Goal: Information Seeking & Learning: Check status

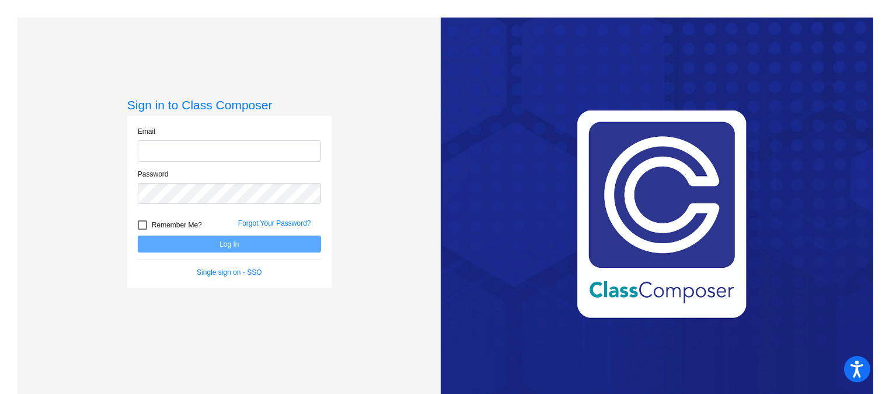
type input "[EMAIL_ADDRESS][DOMAIN_NAME]"
click at [285, 244] on button "Log In" at bounding box center [229, 243] width 183 height 17
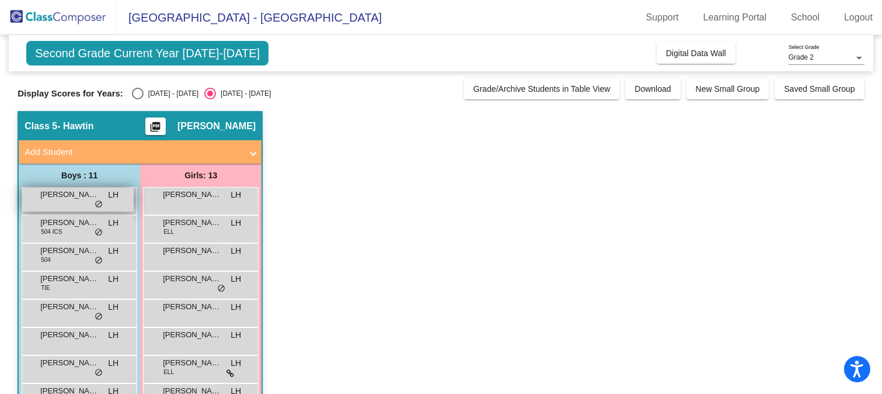
click at [54, 194] on span "[PERSON_NAME]" at bounding box center [69, 195] width 58 height 12
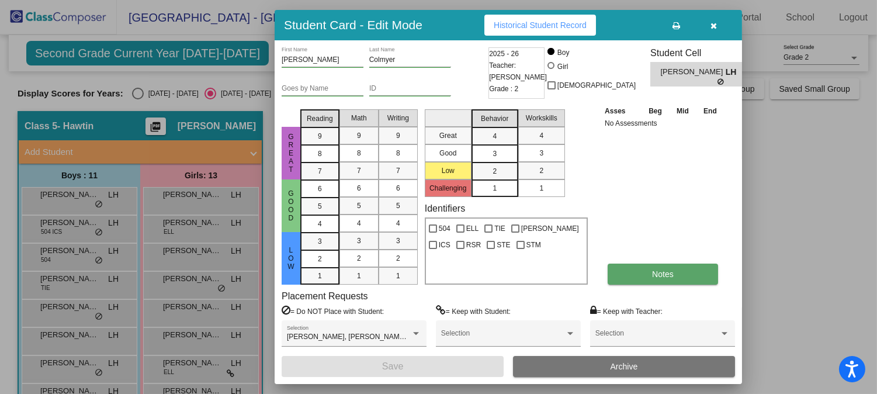
click at [672, 280] on button "Notes" at bounding box center [662, 273] width 110 height 21
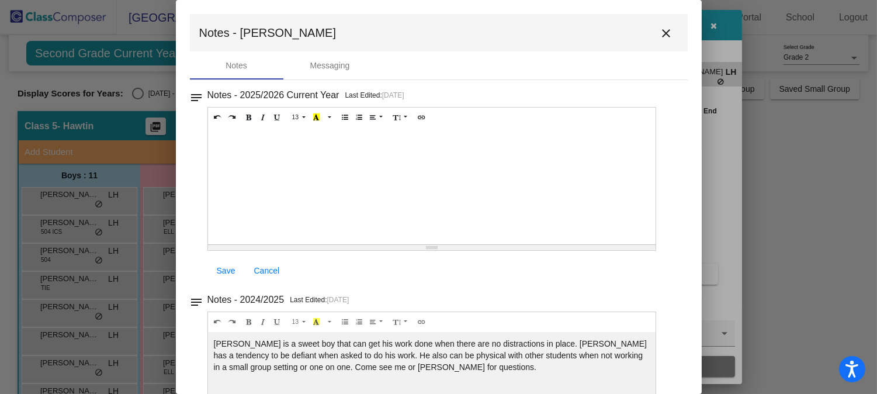
click at [665, 33] on mat-icon "close" at bounding box center [666, 33] width 14 height 14
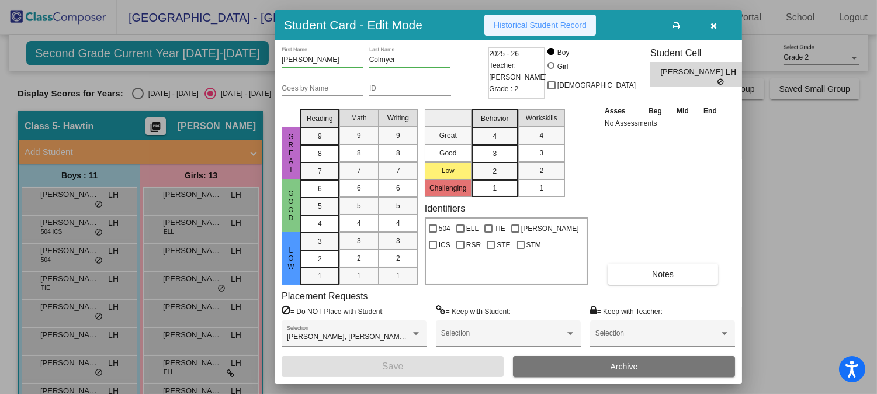
click at [582, 27] on span "Historical Student Record" at bounding box center [539, 24] width 93 height 9
click at [711, 23] on icon "button" at bounding box center [714, 26] width 6 height 8
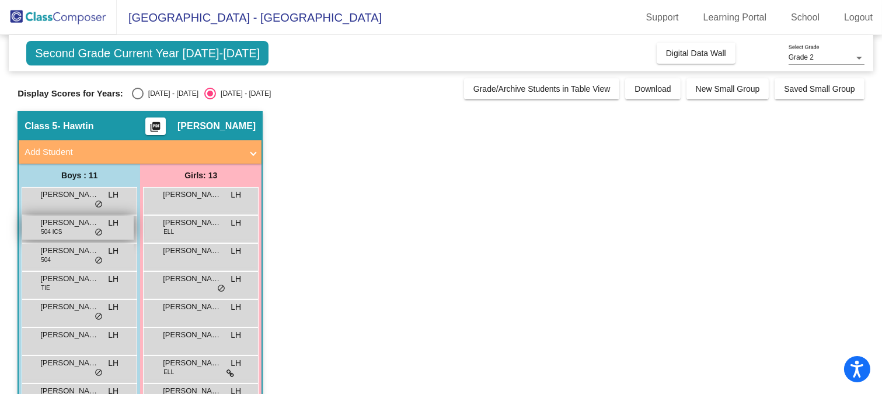
click at [72, 230] on div "[PERSON_NAME] 504 ICS LH lock do_not_disturb_alt" at bounding box center [78, 227] width 112 height 24
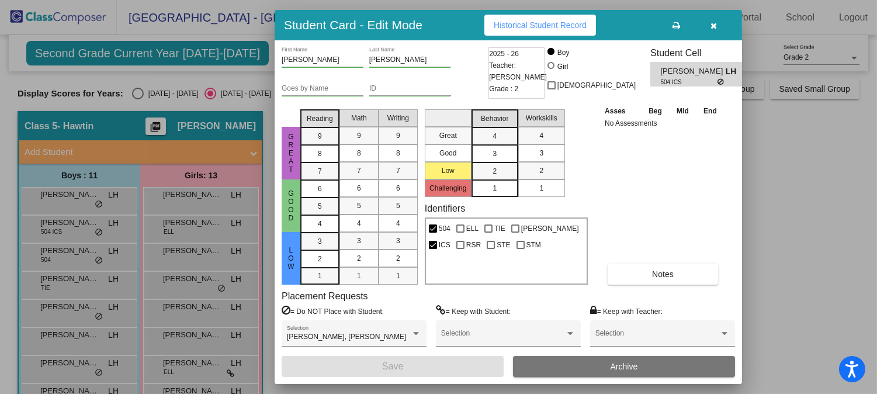
click at [550, 20] on span "Historical Student Record" at bounding box center [539, 24] width 93 height 9
click at [711, 26] on icon "button" at bounding box center [714, 26] width 6 height 8
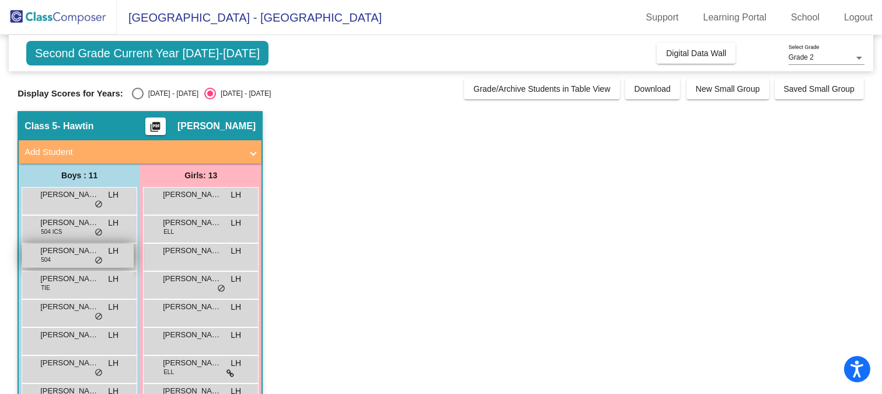
click at [42, 252] on span "[PERSON_NAME]" at bounding box center [69, 251] width 58 height 12
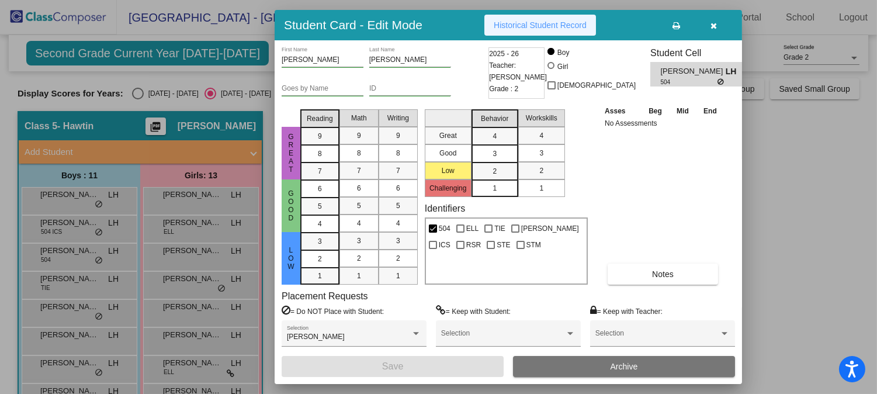
click at [572, 26] on span "Historical Student Record" at bounding box center [539, 24] width 93 height 9
click at [714, 22] on icon "button" at bounding box center [714, 26] width 6 height 8
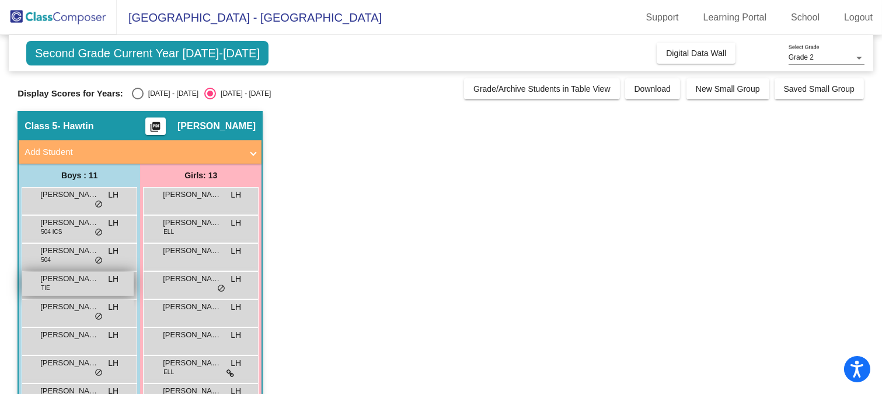
click at [62, 290] on div "[PERSON_NAME] TIE LH lock do_not_disturb_alt" at bounding box center [78, 284] width 112 height 24
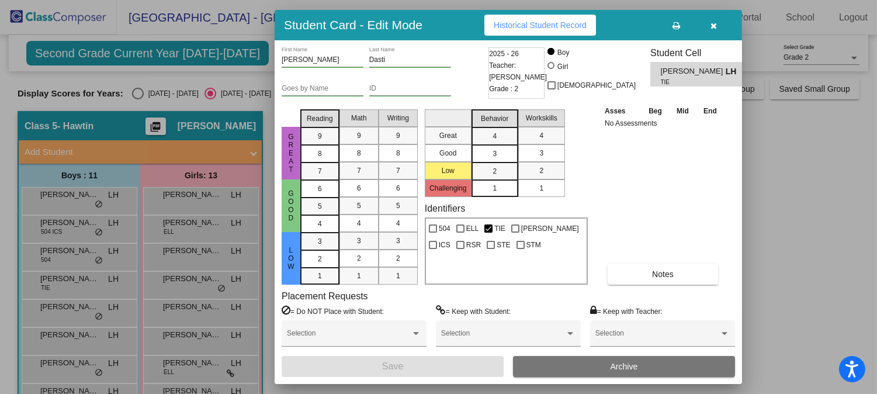
click at [562, 15] on button "Historical Student Record" at bounding box center [540, 25] width 112 height 21
click at [711, 26] on icon "button" at bounding box center [714, 26] width 6 height 8
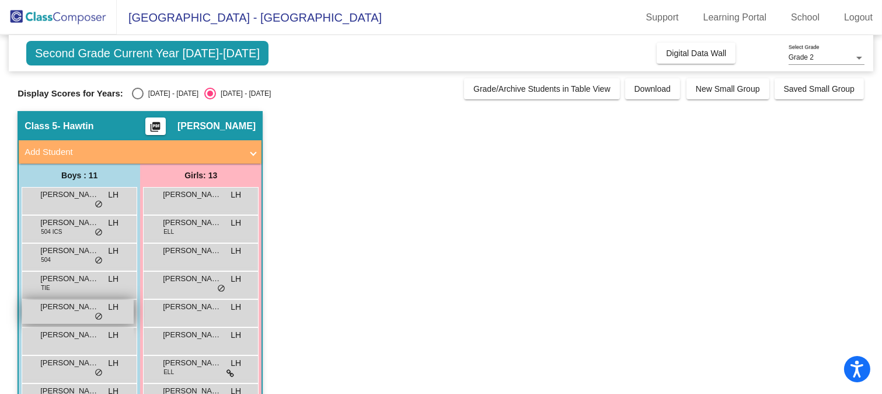
click at [44, 311] on span "[PERSON_NAME]" at bounding box center [69, 307] width 58 height 12
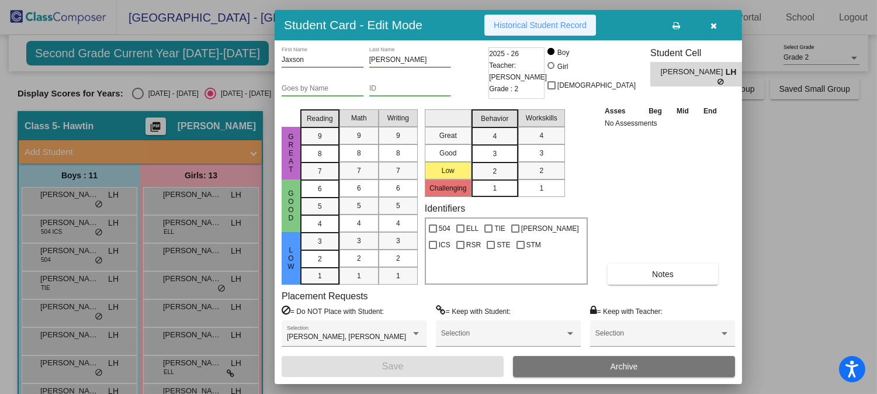
click at [553, 33] on button "Historical Student Record" at bounding box center [540, 25] width 112 height 21
click at [726, 25] on button "button" at bounding box center [713, 25] width 37 height 21
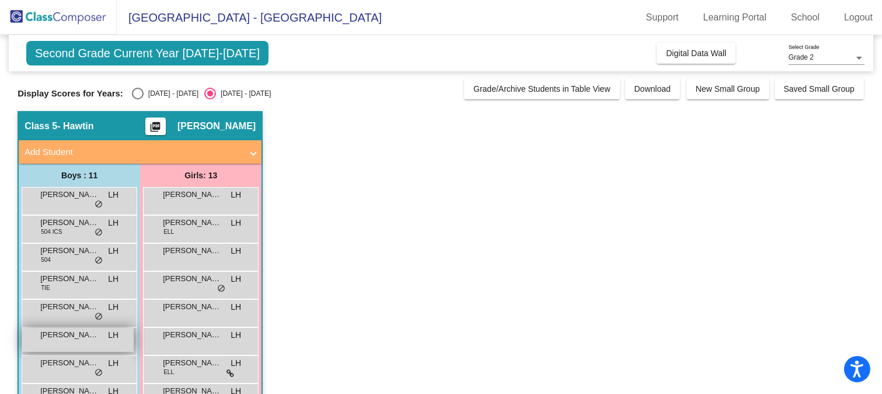
scroll to position [65, 0]
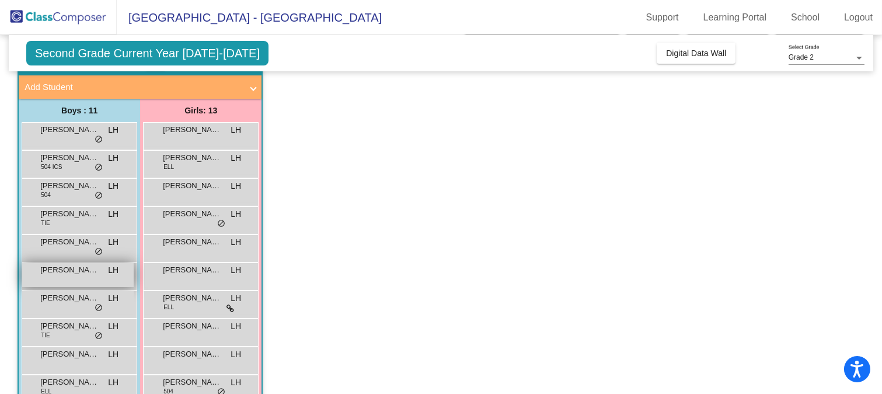
click at [91, 275] on div "[PERSON_NAME] LH lock do_not_disturb_alt" at bounding box center [78, 275] width 112 height 24
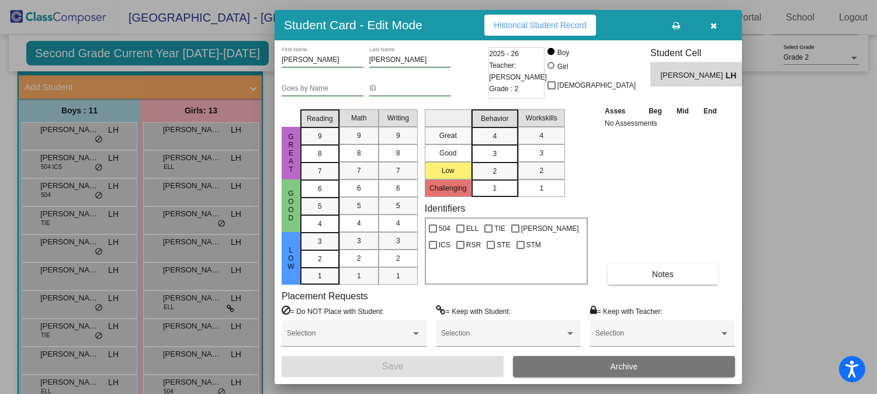
click at [545, 28] on span "Historical Student Record" at bounding box center [539, 24] width 93 height 9
click at [162, 231] on div at bounding box center [438, 197] width 877 height 394
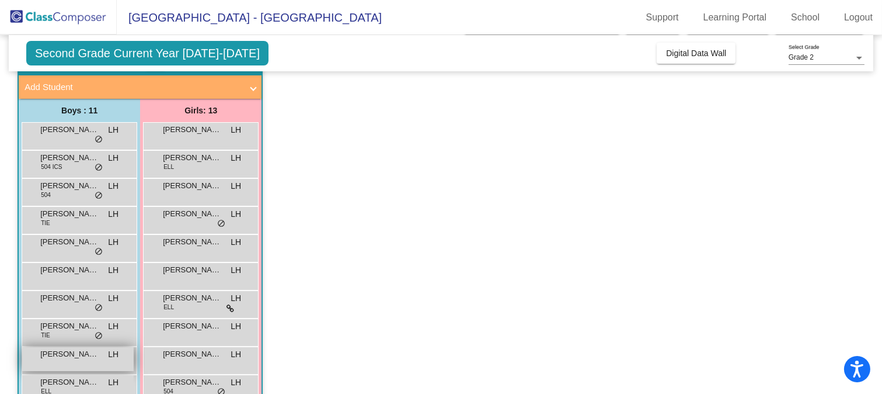
click at [78, 355] on span "[PERSON_NAME]" at bounding box center [69, 354] width 58 height 12
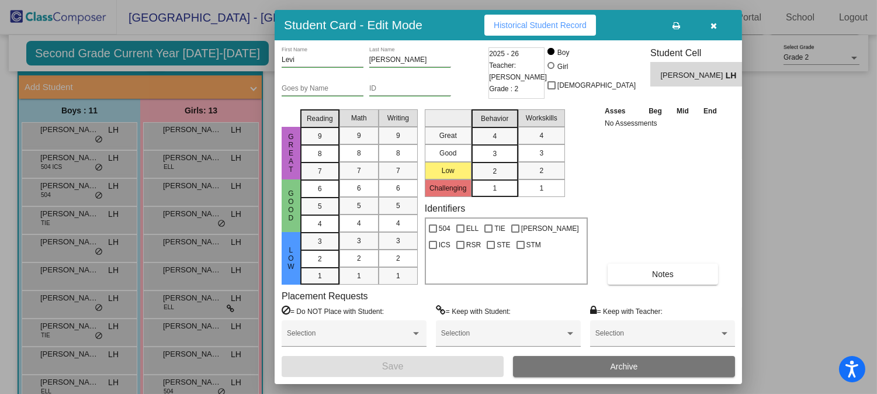
click at [558, 31] on button "Historical Student Record" at bounding box center [540, 25] width 112 height 21
click at [196, 318] on div at bounding box center [438, 197] width 877 height 394
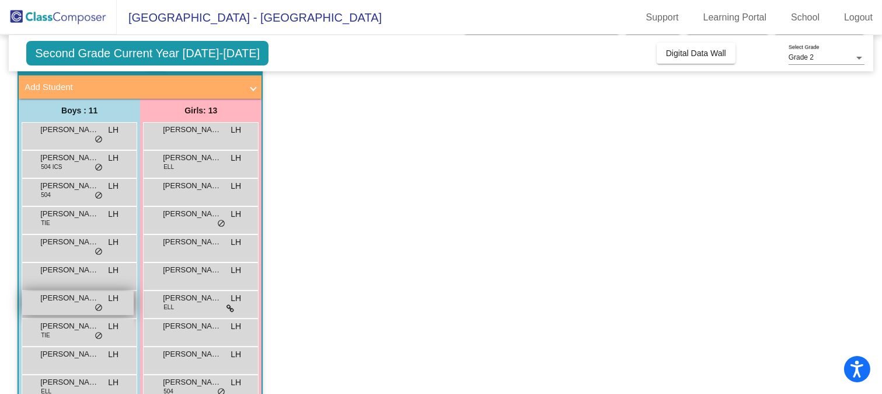
click at [66, 301] on span "[PERSON_NAME]" at bounding box center [69, 298] width 58 height 12
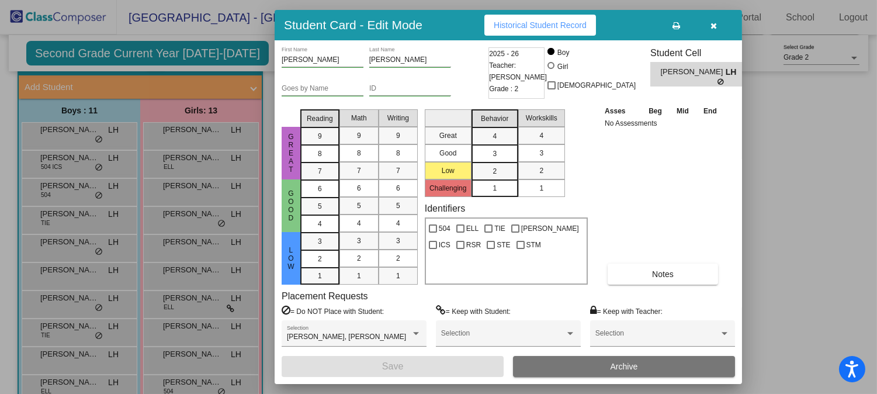
click at [520, 27] on span "Historical Student Record" at bounding box center [539, 24] width 93 height 9
click at [153, 261] on div at bounding box center [438, 197] width 877 height 394
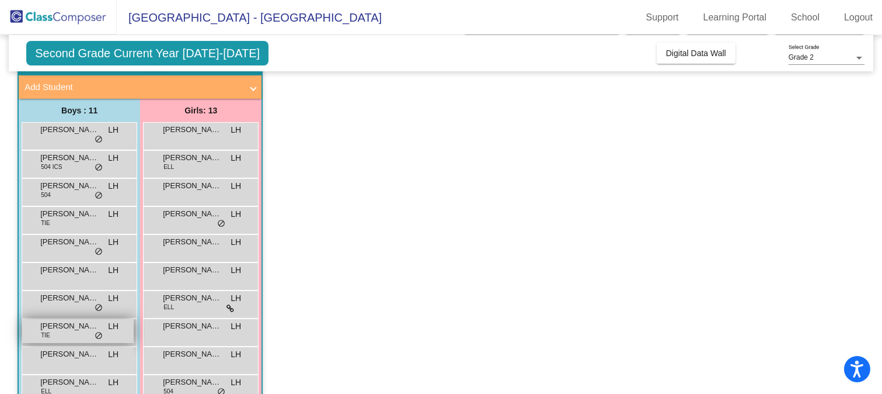
click at [82, 331] on span "[PERSON_NAME]" at bounding box center [69, 326] width 58 height 12
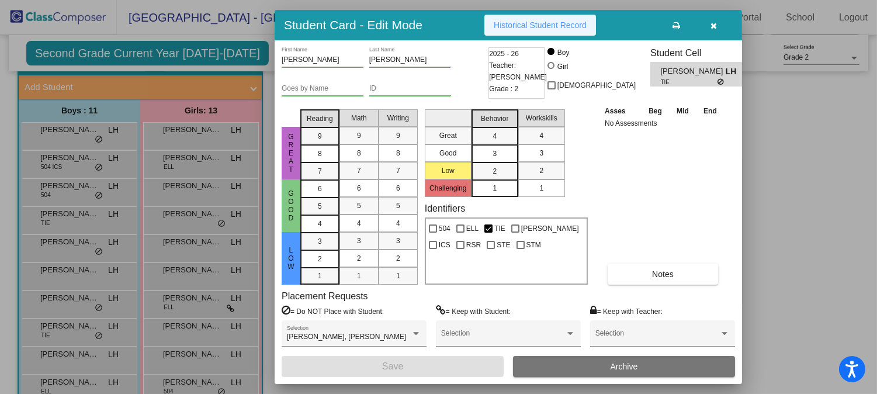
click at [534, 21] on span "Historical Student Record" at bounding box center [539, 24] width 93 height 9
click at [204, 273] on div at bounding box center [438, 197] width 877 height 394
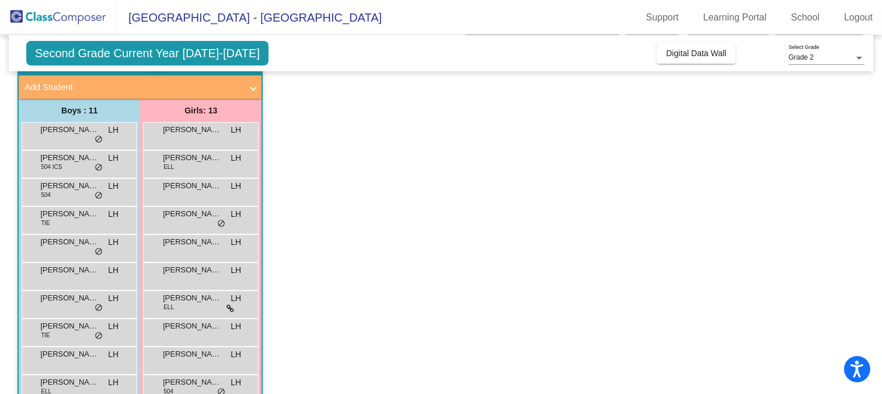
scroll to position [130, 0]
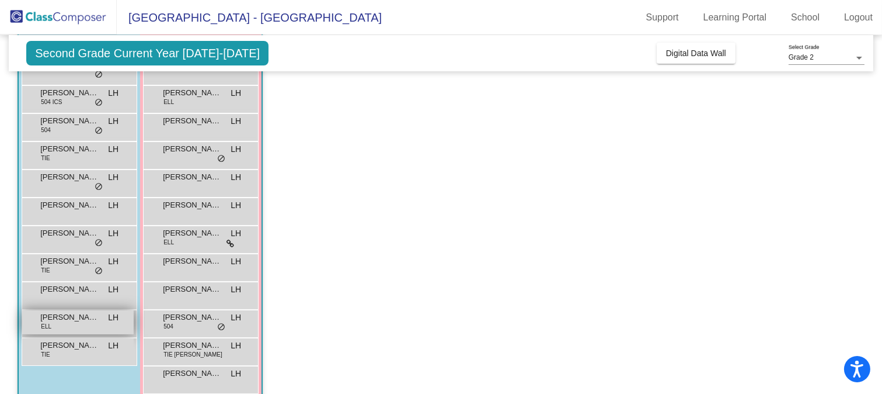
click at [81, 321] on span "[PERSON_NAME]" at bounding box center [69, 317] width 58 height 12
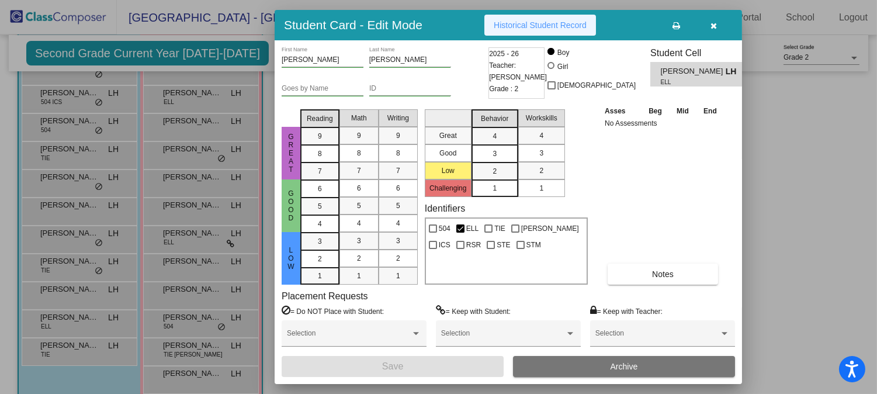
click at [536, 26] on span "Historical Student Record" at bounding box center [539, 24] width 93 height 9
click at [44, 345] on div at bounding box center [438, 197] width 877 height 394
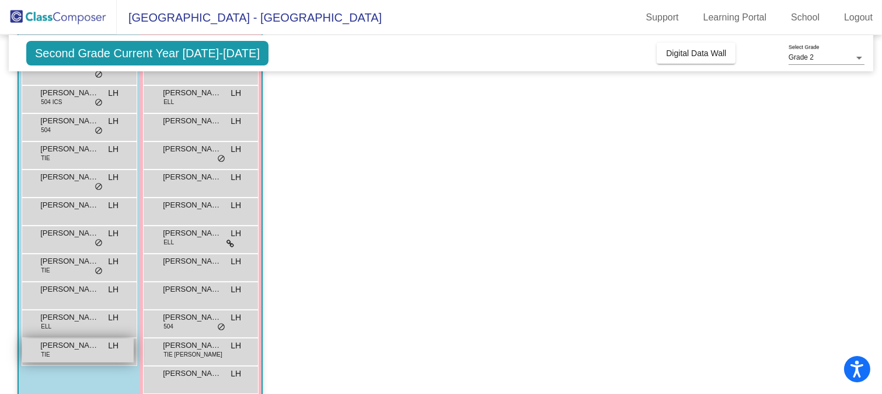
click at [44, 353] on span "TIE" at bounding box center [45, 354] width 9 height 9
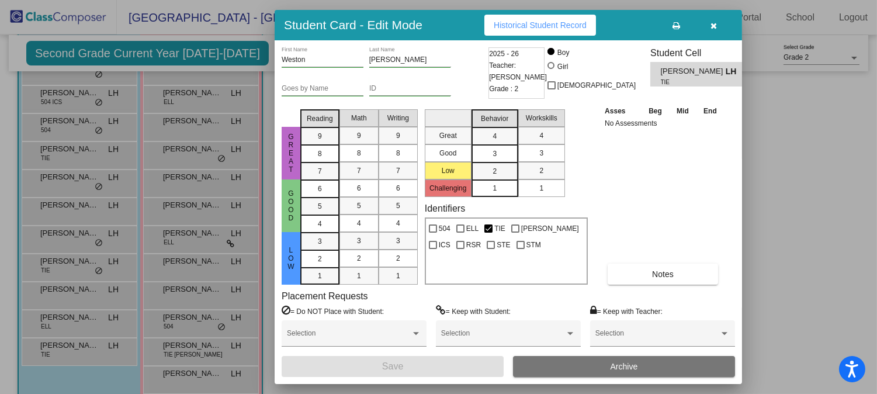
click at [504, 25] on span "Historical Student Record" at bounding box center [539, 24] width 93 height 9
click at [215, 248] on div at bounding box center [438, 197] width 877 height 394
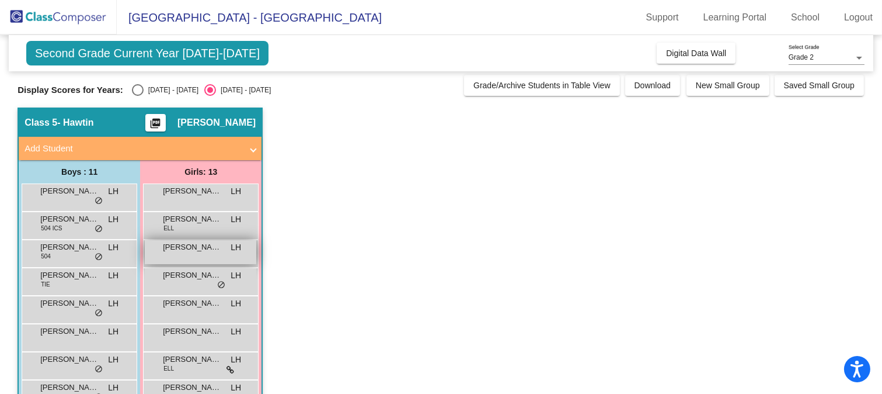
scroll to position [0, 0]
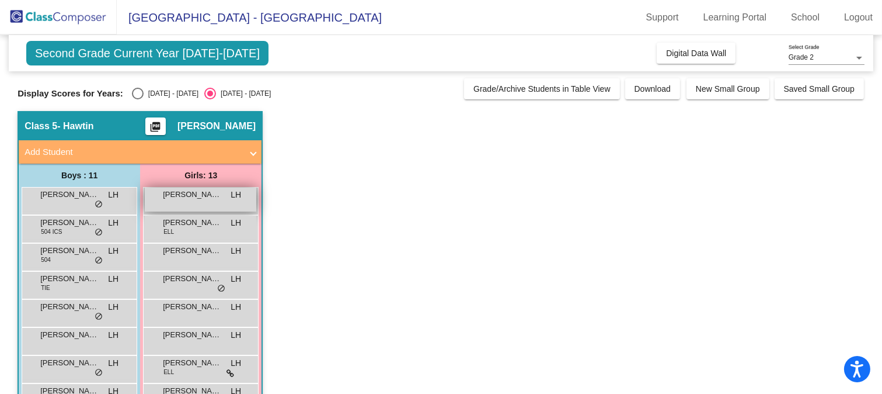
click at [221, 206] on div "[PERSON_NAME]'[PERSON_NAME] lock do_not_disturb_alt" at bounding box center [201, 199] width 112 height 24
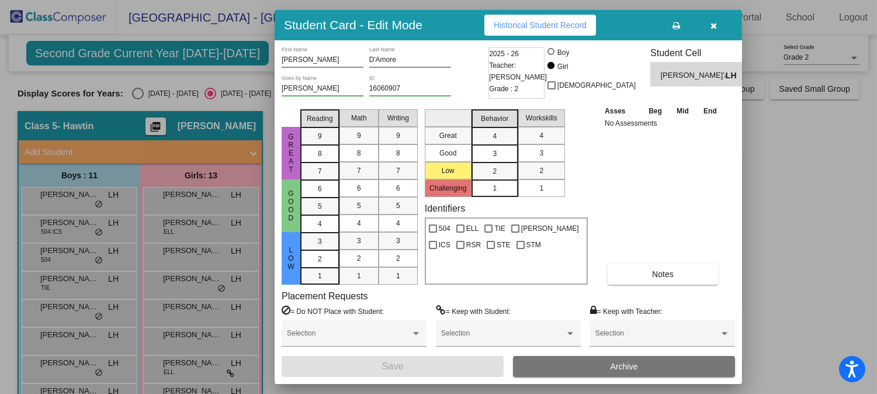
click at [524, 25] on span "Historical Student Record" at bounding box center [539, 24] width 93 height 9
click at [200, 206] on div at bounding box center [438, 197] width 877 height 394
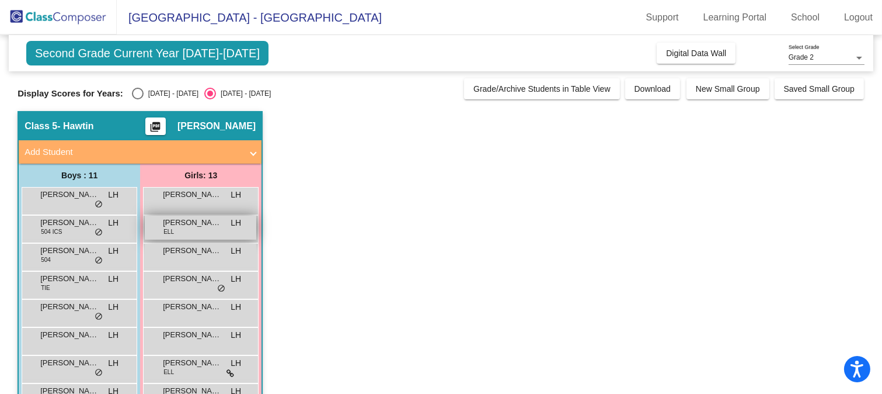
click at [207, 231] on div "[PERSON_NAME] [PERSON_NAME] lock do_not_disturb_alt" at bounding box center [201, 227] width 112 height 24
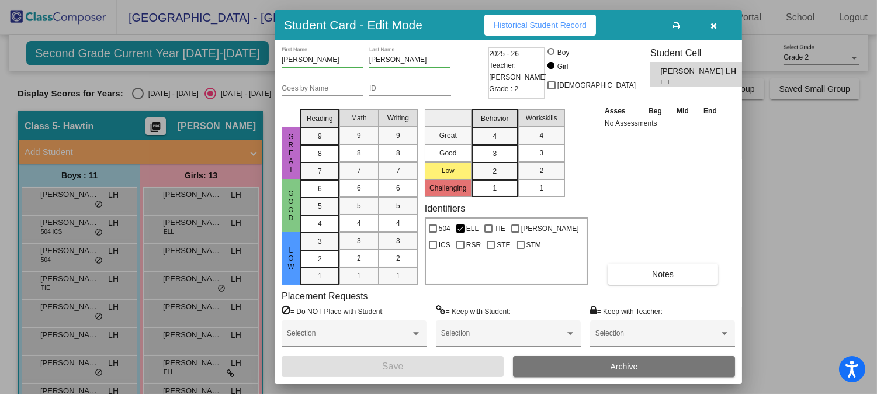
click at [543, 26] on span "Historical Student Record" at bounding box center [539, 24] width 93 height 9
click at [203, 270] on div at bounding box center [438, 197] width 877 height 394
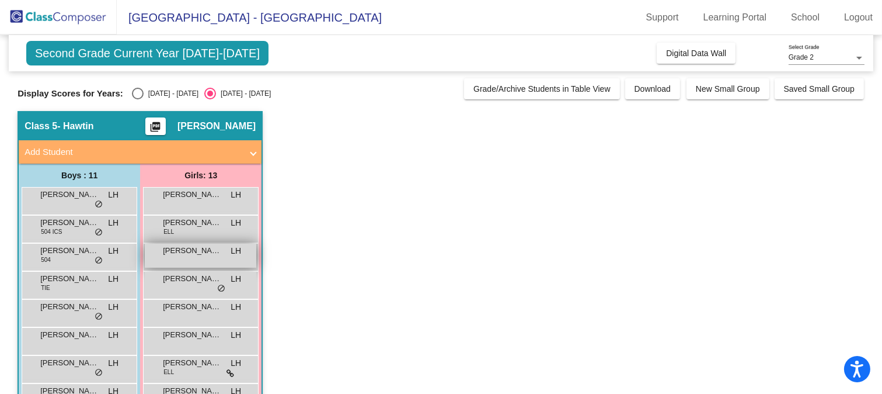
click at [197, 252] on span "[PERSON_NAME]" at bounding box center [192, 251] width 58 height 12
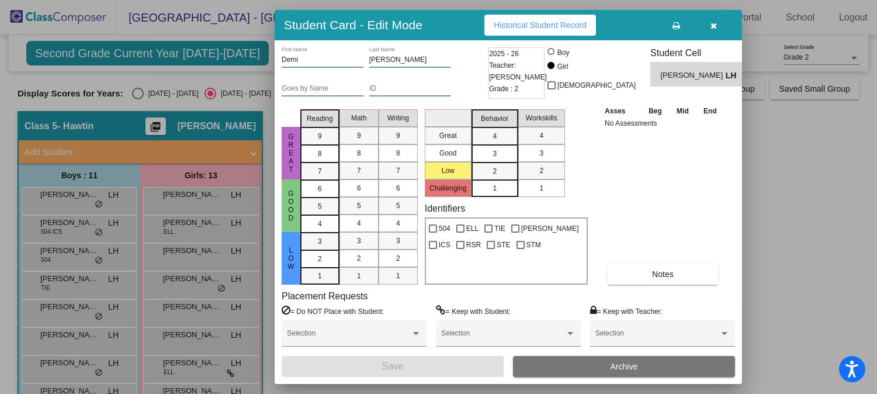
click at [512, 25] on span "Historical Student Record" at bounding box center [539, 24] width 93 height 9
click at [173, 313] on div at bounding box center [438, 197] width 877 height 394
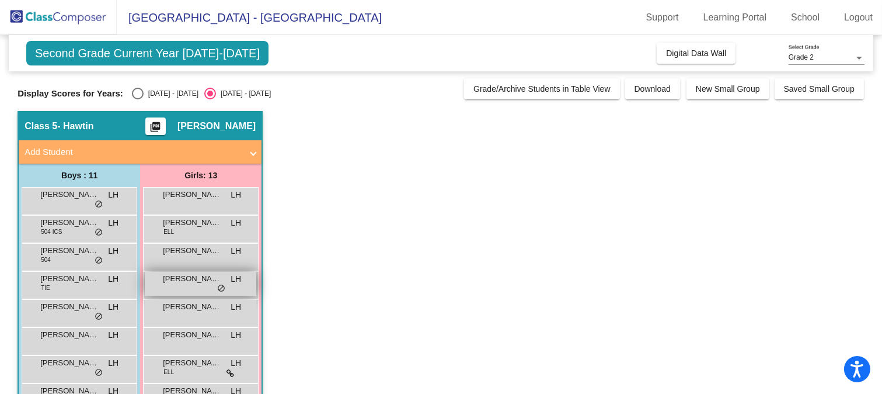
click at [170, 280] on span "[PERSON_NAME]" at bounding box center [192, 279] width 58 height 12
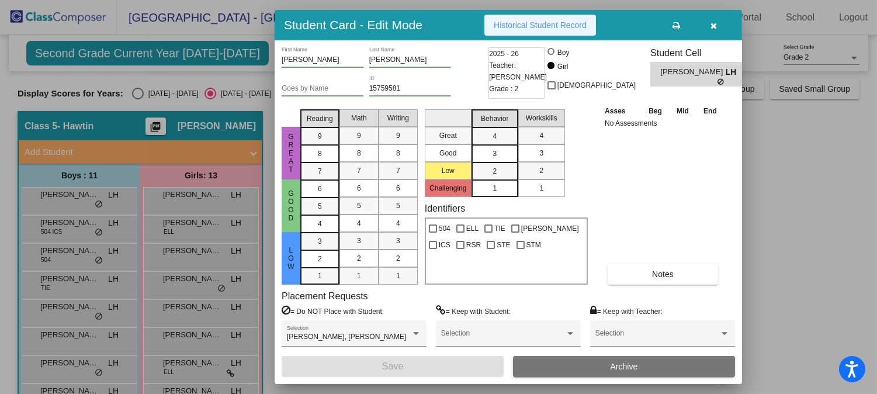
click at [533, 26] on span "Historical Student Record" at bounding box center [539, 24] width 93 height 9
click at [181, 284] on div at bounding box center [438, 197] width 877 height 394
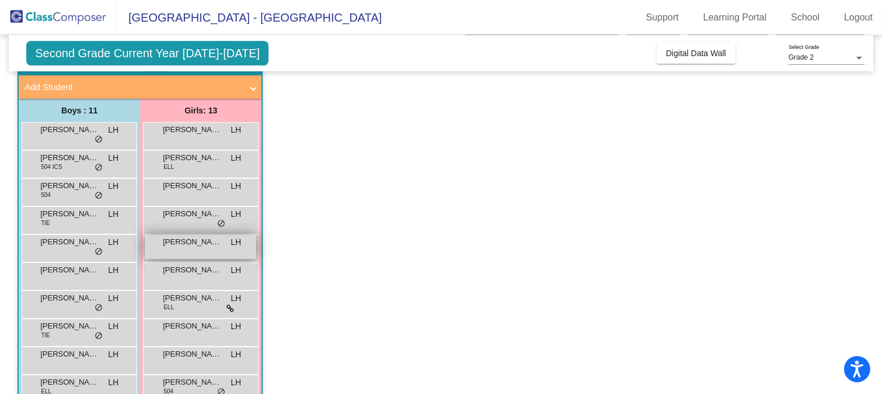
scroll to position [130, 0]
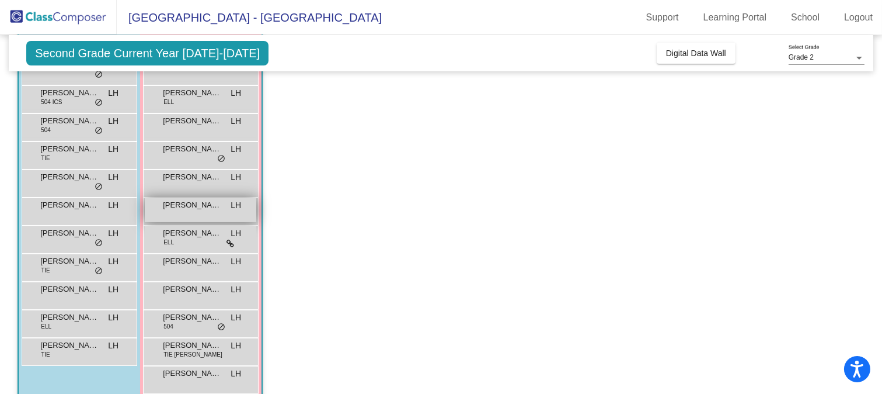
click at [196, 211] on div "[PERSON_NAME] lock do_not_disturb_alt" at bounding box center [201, 210] width 112 height 24
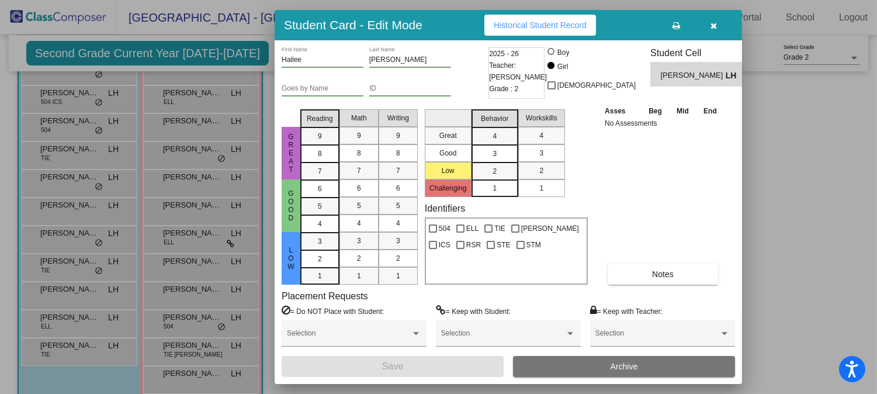
click at [529, 18] on button "Historical Student Record" at bounding box center [540, 25] width 112 height 21
click at [185, 279] on div at bounding box center [438, 197] width 877 height 394
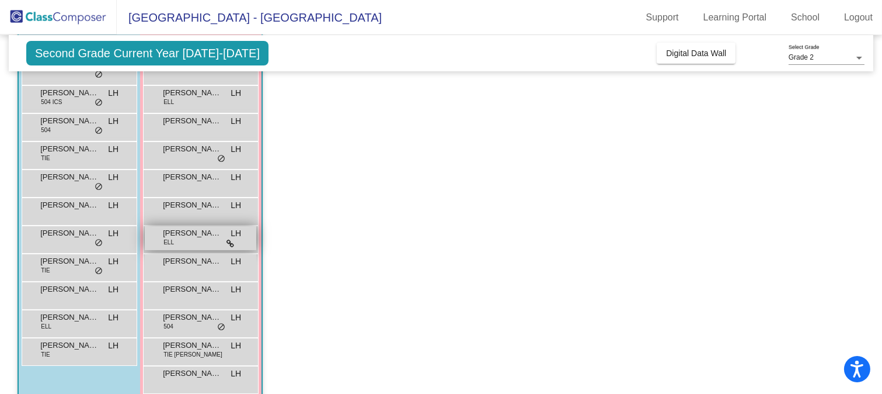
click at [178, 241] on div "[PERSON_NAME] [PERSON_NAME] lock do_not_disturb_alt" at bounding box center [201, 238] width 112 height 24
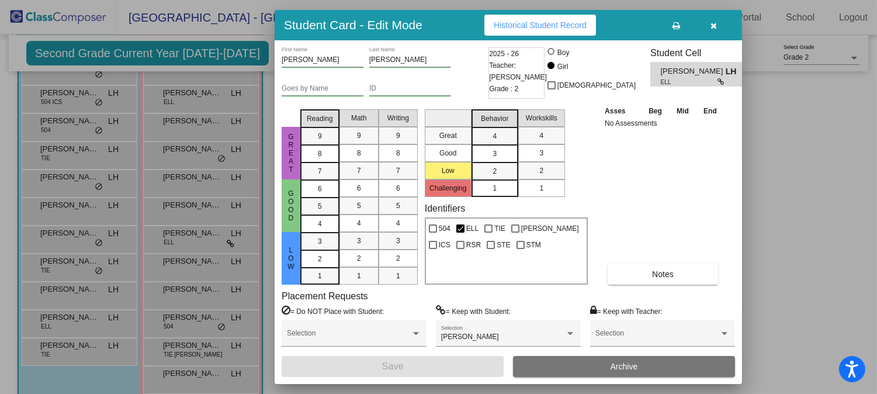
click at [516, 25] on span "Historical Student Record" at bounding box center [539, 24] width 93 height 9
click at [161, 272] on div at bounding box center [438, 197] width 877 height 394
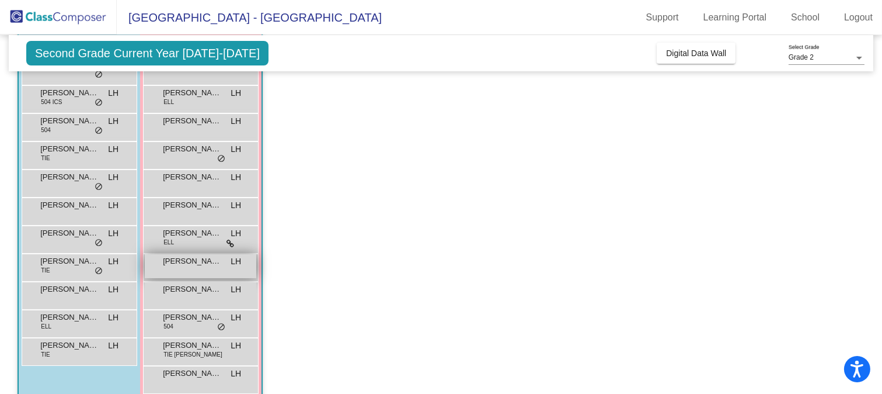
click at [169, 260] on span "[PERSON_NAME]" at bounding box center [192, 261] width 58 height 12
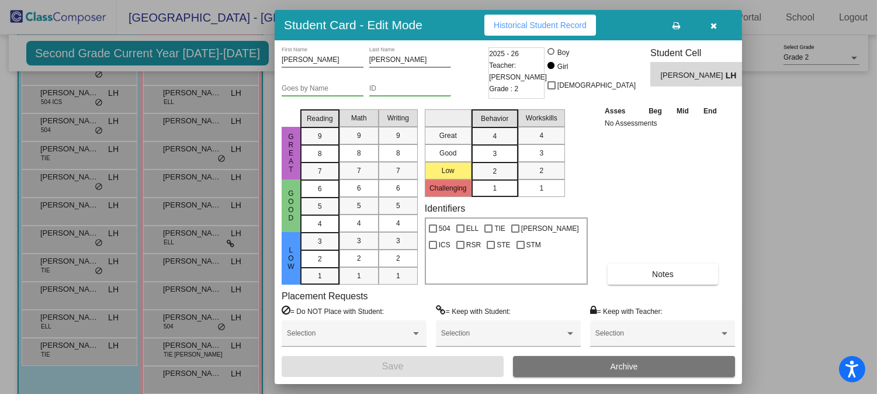
click at [524, 25] on span "Historical Student Record" at bounding box center [539, 24] width 93 height 9
click at [210, 279] on div at bounding box center [438, 197] width 877 height 394
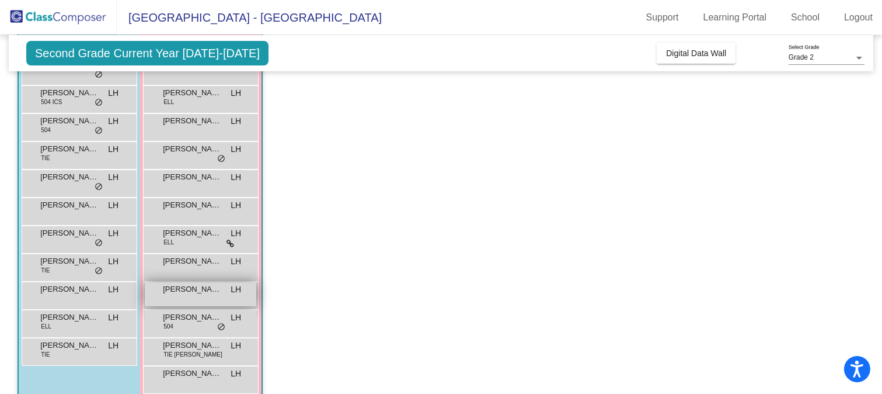
click at [187, 294] on span "[PERSON_NAME]" at bounding box center [192, 289] width 58 height 12
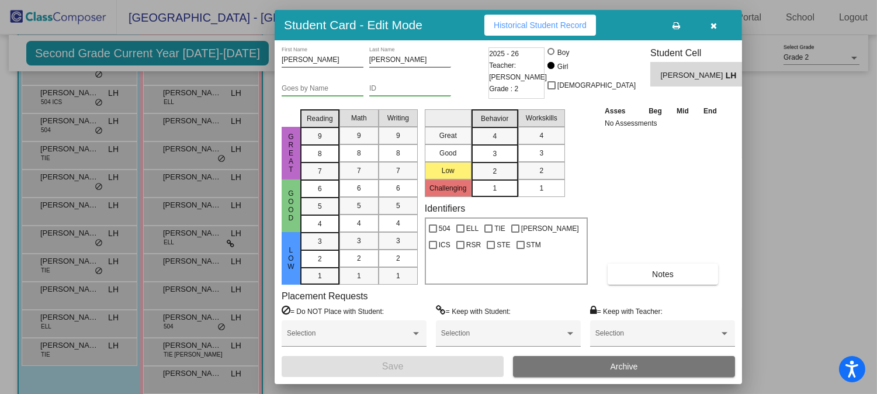
click at [530, 18] on button "Historical Student Record" at bounding box center [540, 25] width 112 height 21
click at [186, 357] on div at bounding box center [438, 197] width 877 height 394
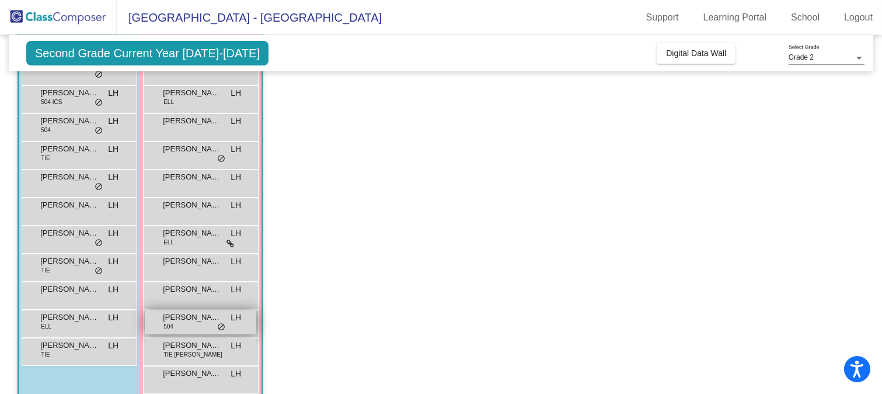
click at [193, 321] on span "[PERSON_NAME]" at bounding box center [192, 317] width 58 height 12
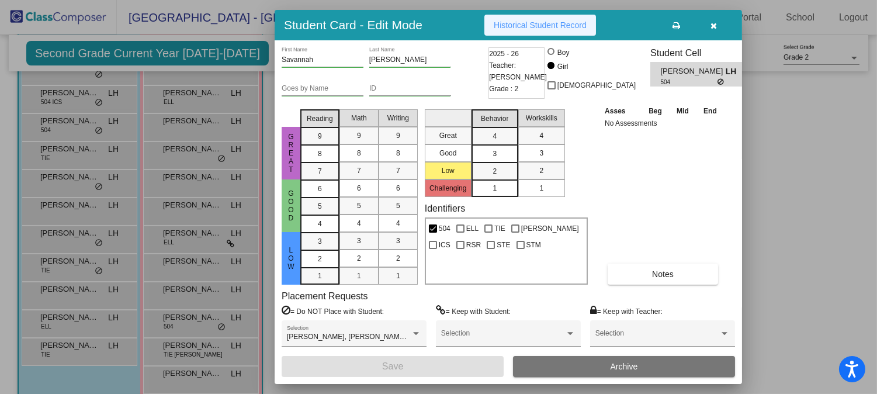
click at [550, 21] on span "Historical Student Record" at bounding box center [539, 24] width 93 height 9
click at [185, 318] on div at bounding box center [438, 197] width 877 height 394
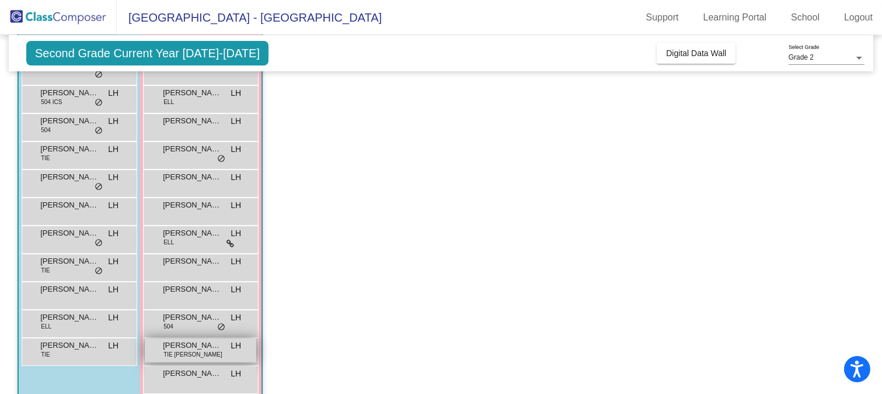
click at [179, 354] on span "TIE [PERSON_NAME]" at bounding box center [193, 354] width 59 height 9
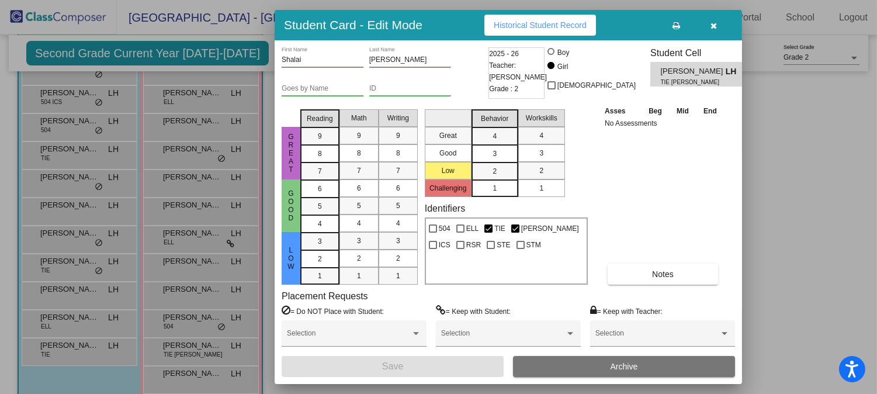
click at [538, 21] on span "Historical Student Record" at bounding box center [539, 24] width 93 height 9
click at [189, 327] on div at bounding box center [438, 197] width 877 height 394
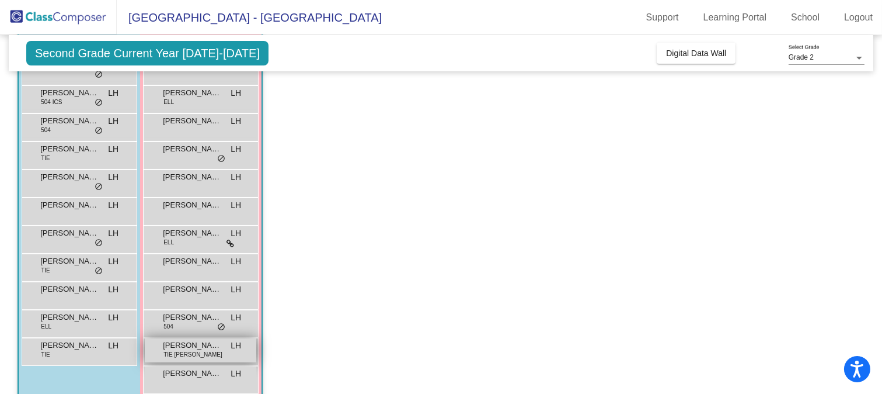
scroll to position [175, 0]
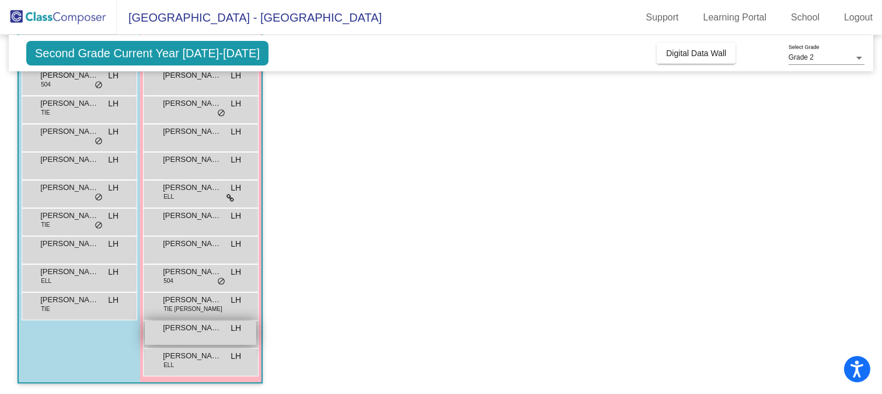
click at [192, 331] on span "[PERSON_NAME]" at bounding box center [192, 328] width 58 height 12
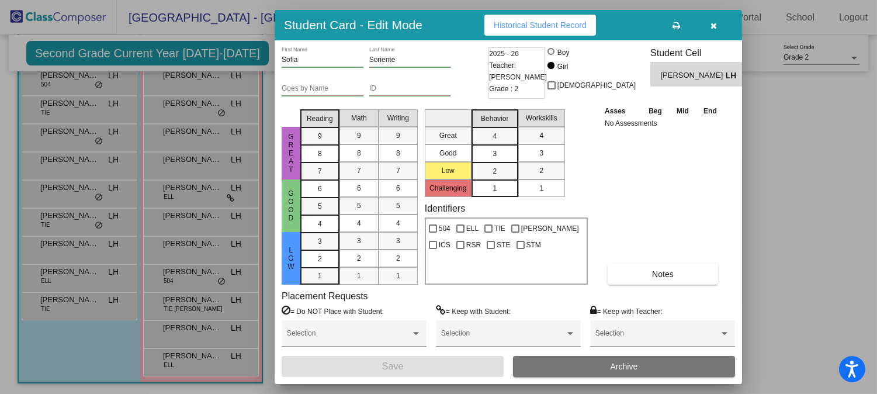
click at [516, 22] on span "Historical Student Record" at bounding box center [539, 24] width 93 height 9
click at [157, 354] on div at bounding box center [438, 197] width 877 height 394
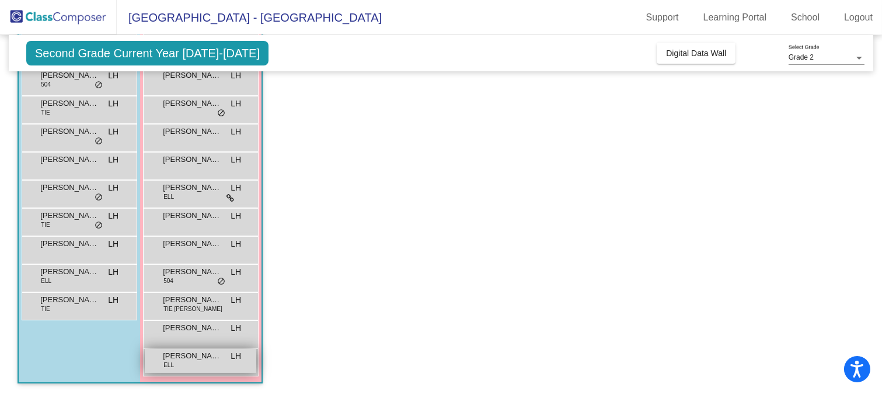
click at [206, 350] on span "[PERSON_NAME]" at bounding box center [192, 356] width 58 height 12
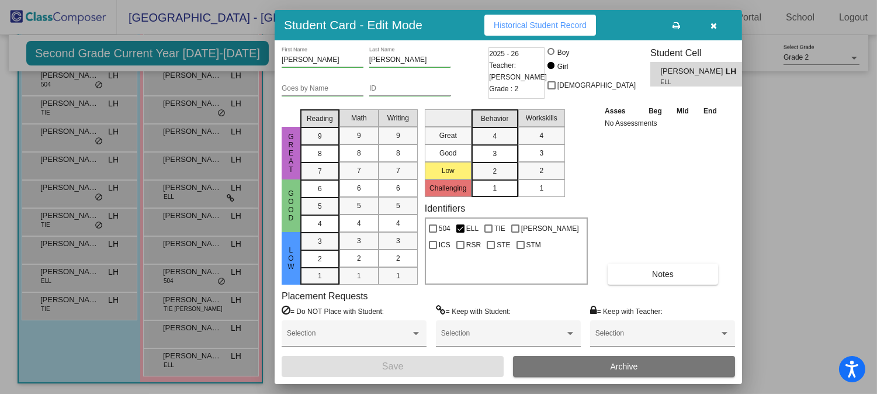
click at [537, 25] on span "Historical Student Record" at bounding box center [539, 24] width 93 height 9
click at [219, 237] on div at bounding box center [438, 197] width 877 height 394
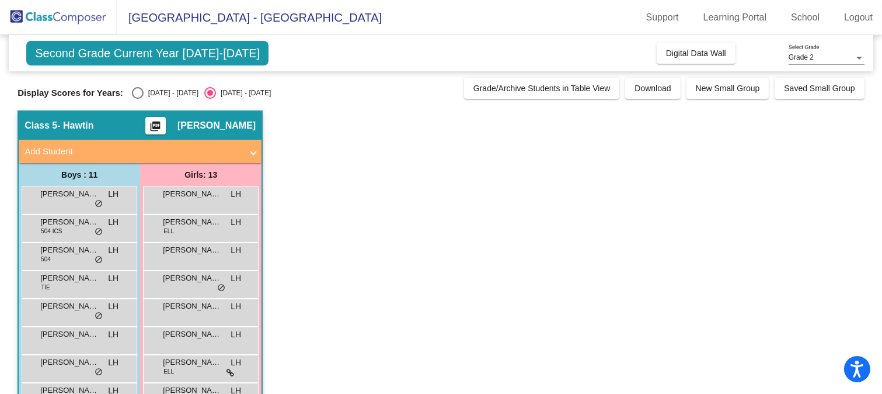
scroll to position [0, 0]
